Goal: Information Seeking & Learning: Learn about a topic

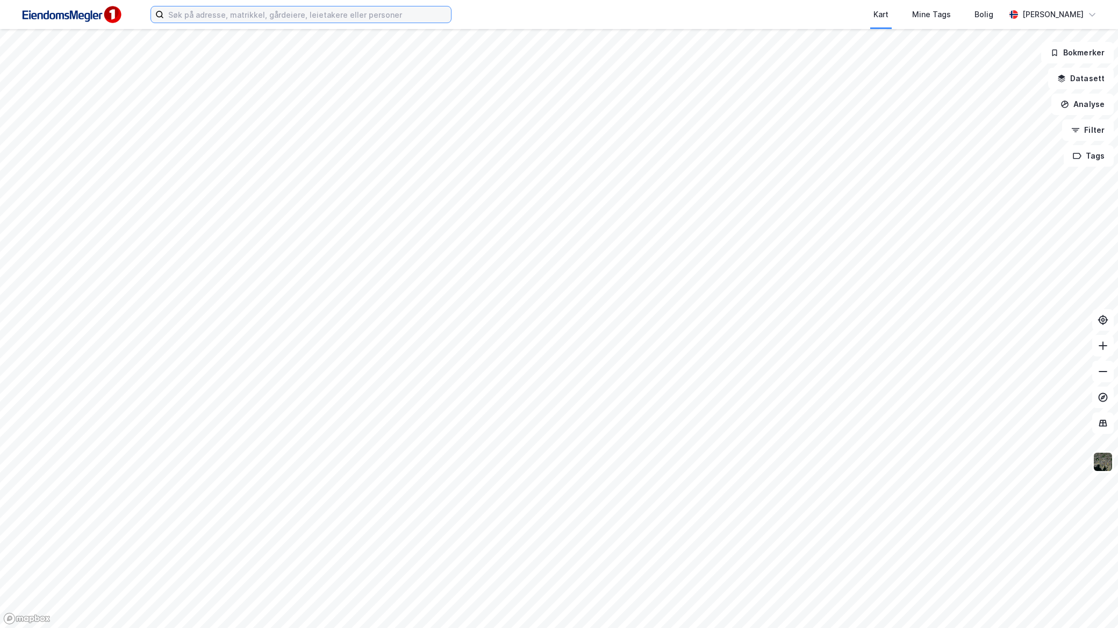
click at [221, 10] on input at bounding box center [307, 14] width 287 height 16
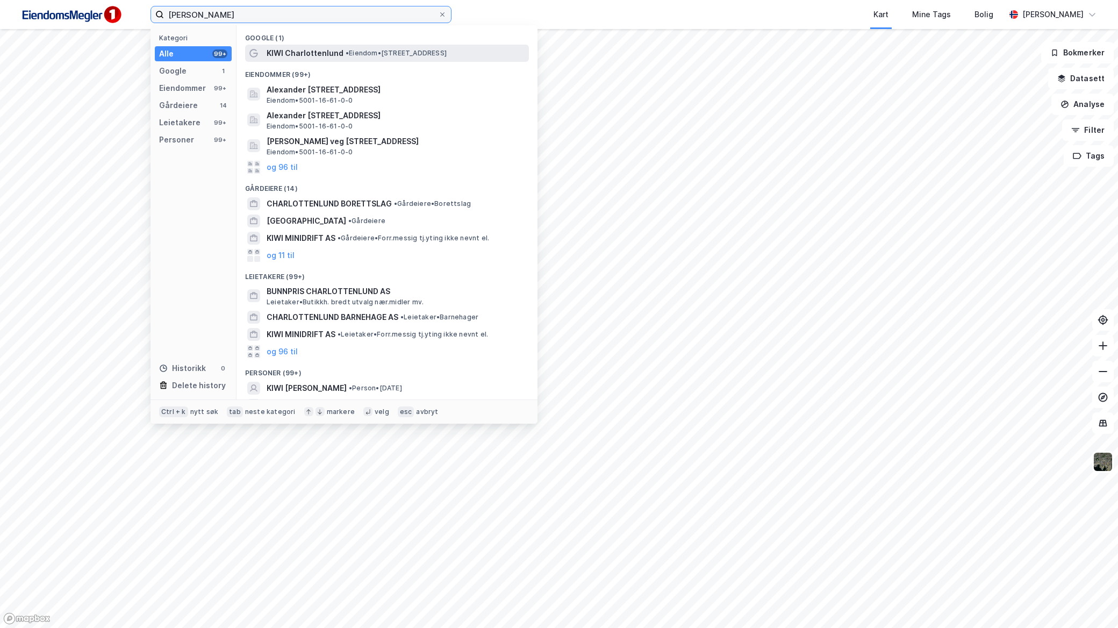
type input "[PERSON_NAME]"
click at [310, 46] on div "KIWI Charlottenlund • Eiendom • [STREET_ADDRESS]" at bounding box center [387, 53] width 284 height 17
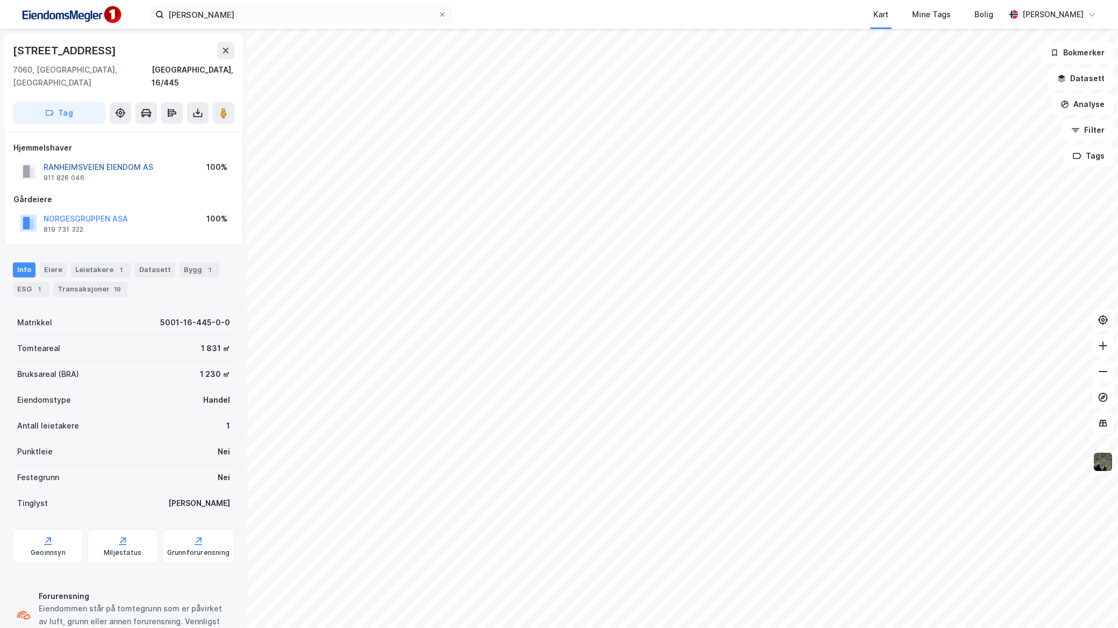
click at [0, 0] on button "RANHEIMSVEIEN EIENDOM AS" at bounding box center [0, 0] width 0 height 0
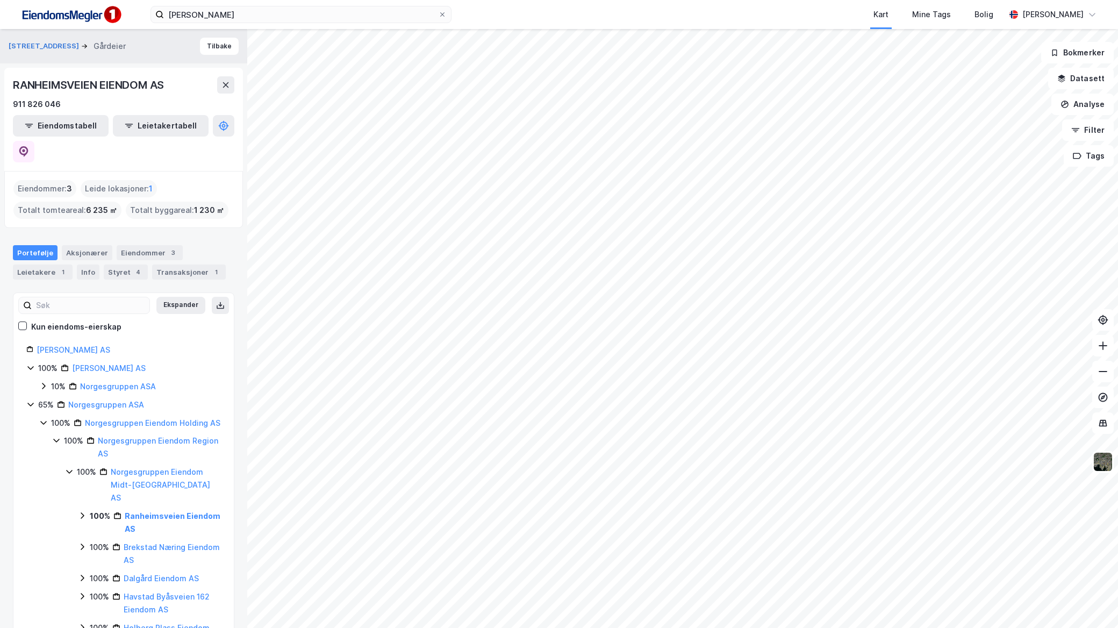
click at [66, 467] on icon at bounding box center [69, 471] width 9 height 9
